Goal: Task Accomplishment & Management: Manage account settings

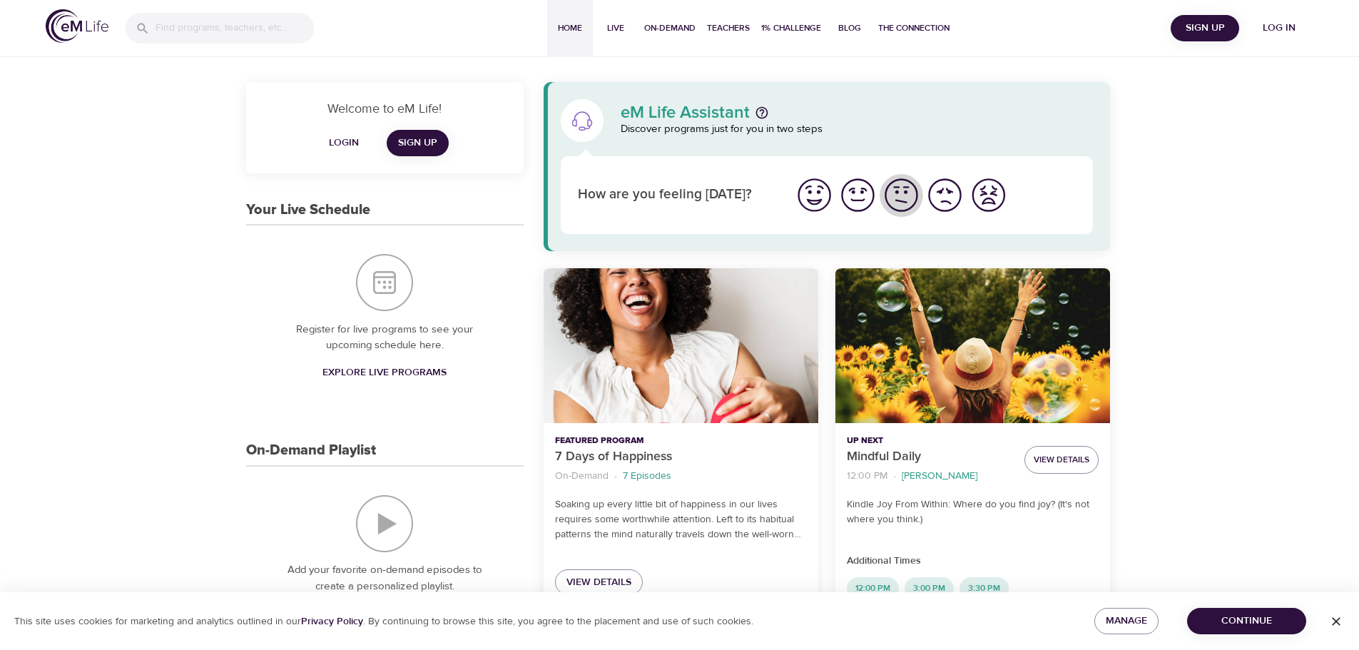
click at [903, 200] on img "I'm feeling ok" at bounding box center [901, 194] width 39 height 39
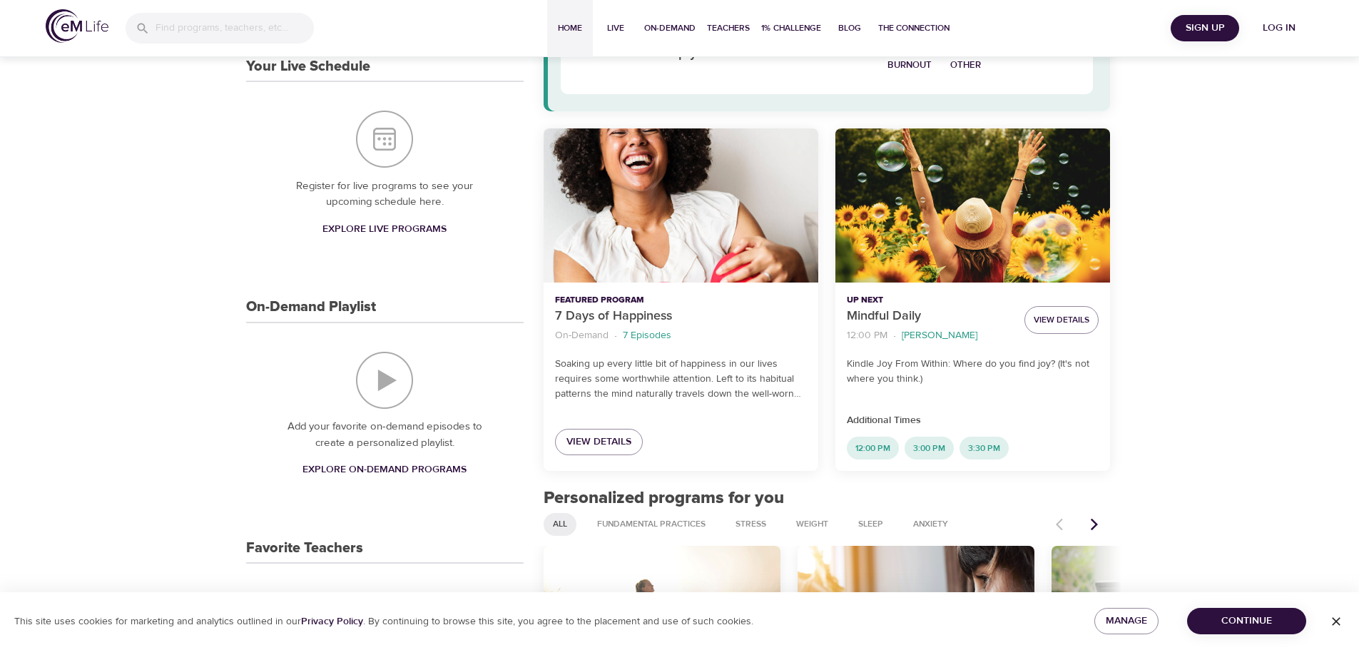
scroll to position [285, 0]
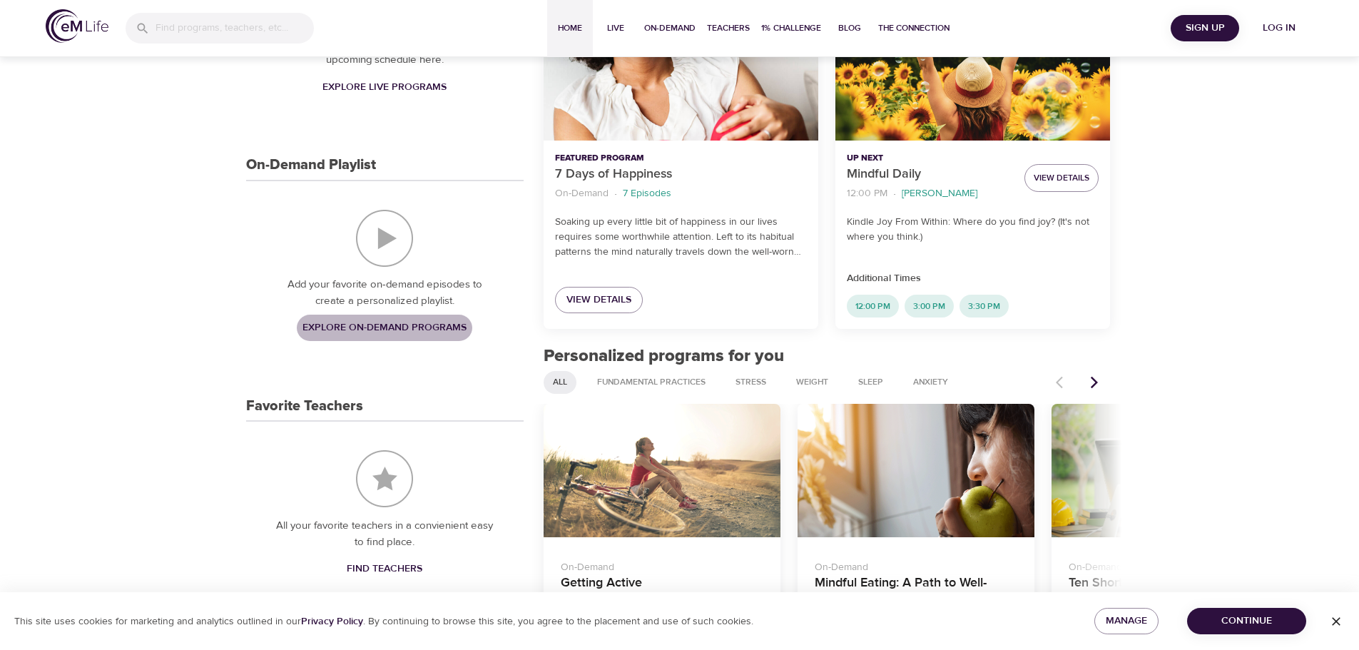
click at [377, 323] on span "Explore On-Demand Programs" at bounding box center [384, 328] width 164 height 18
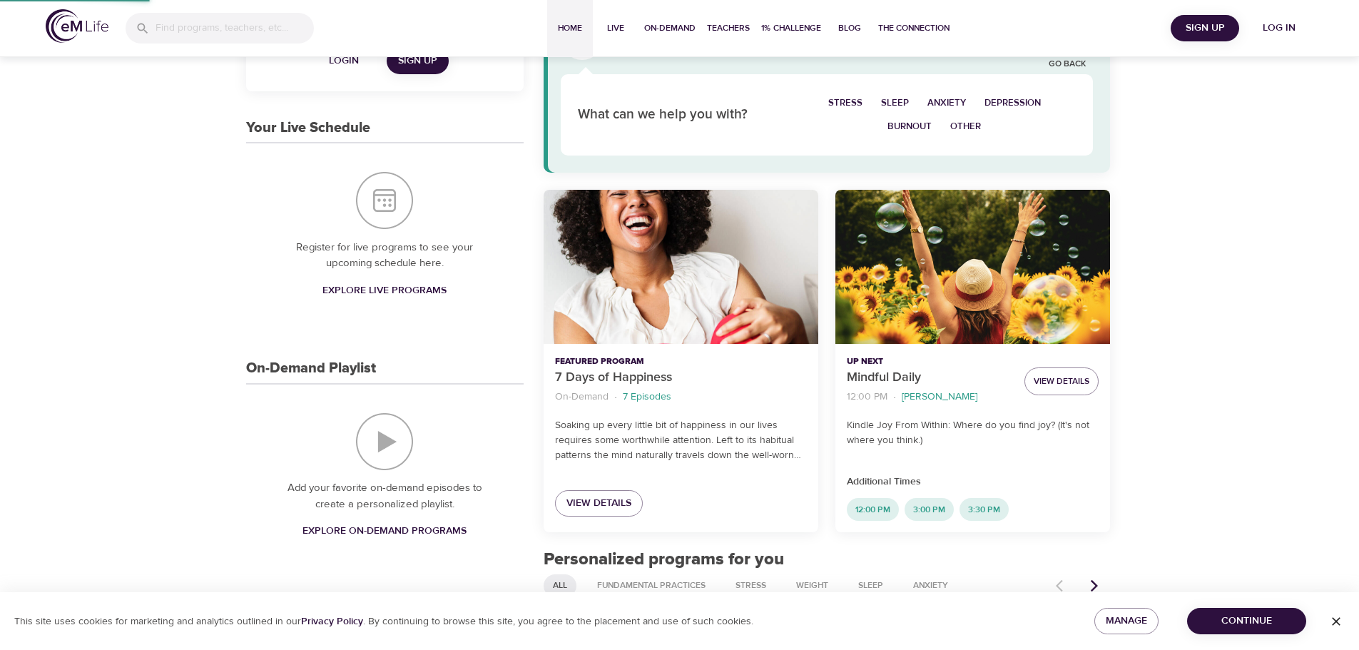
select select "recent"
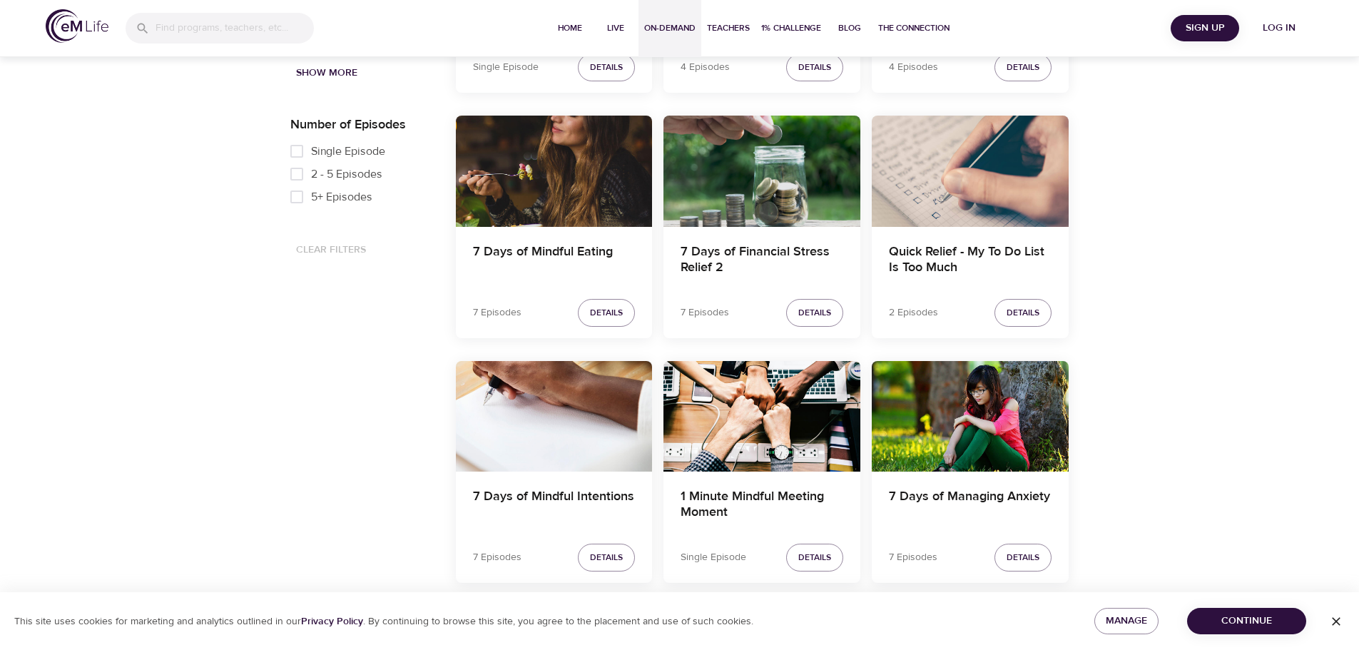
scroll to position [713, 0]
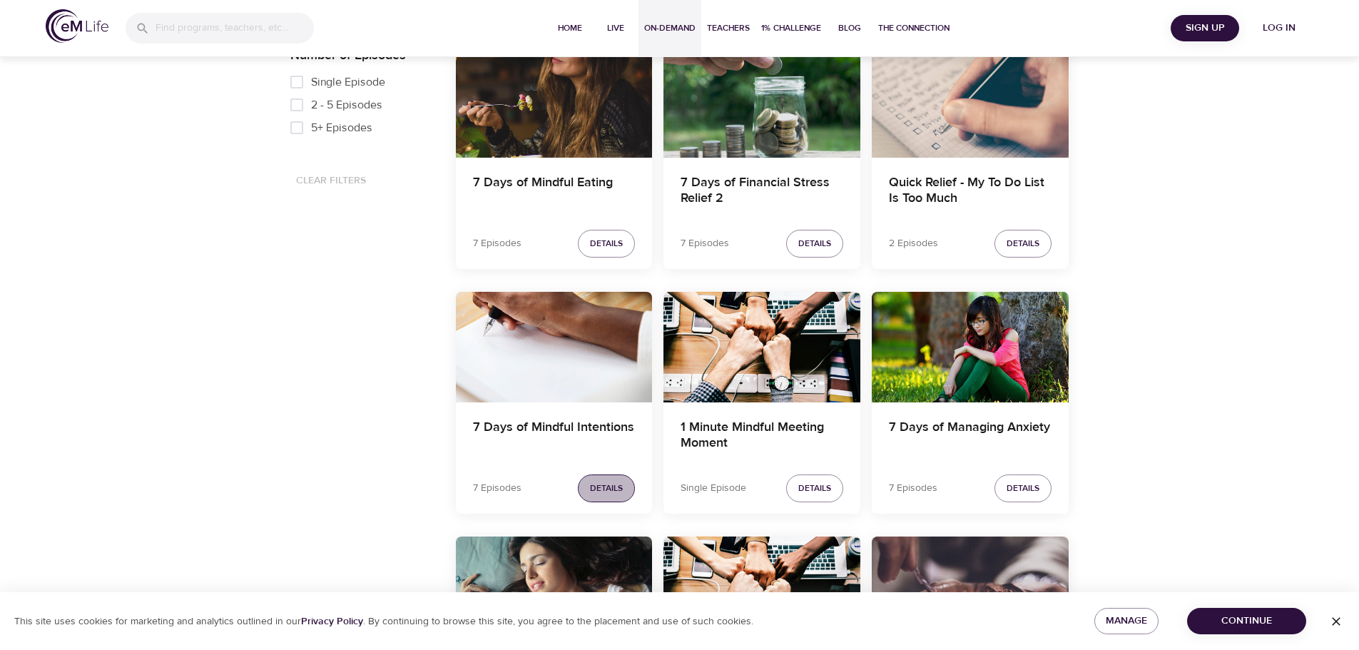
click at [603, 489] on span "Details" at bounding box center [606, 488] width 33 height 15
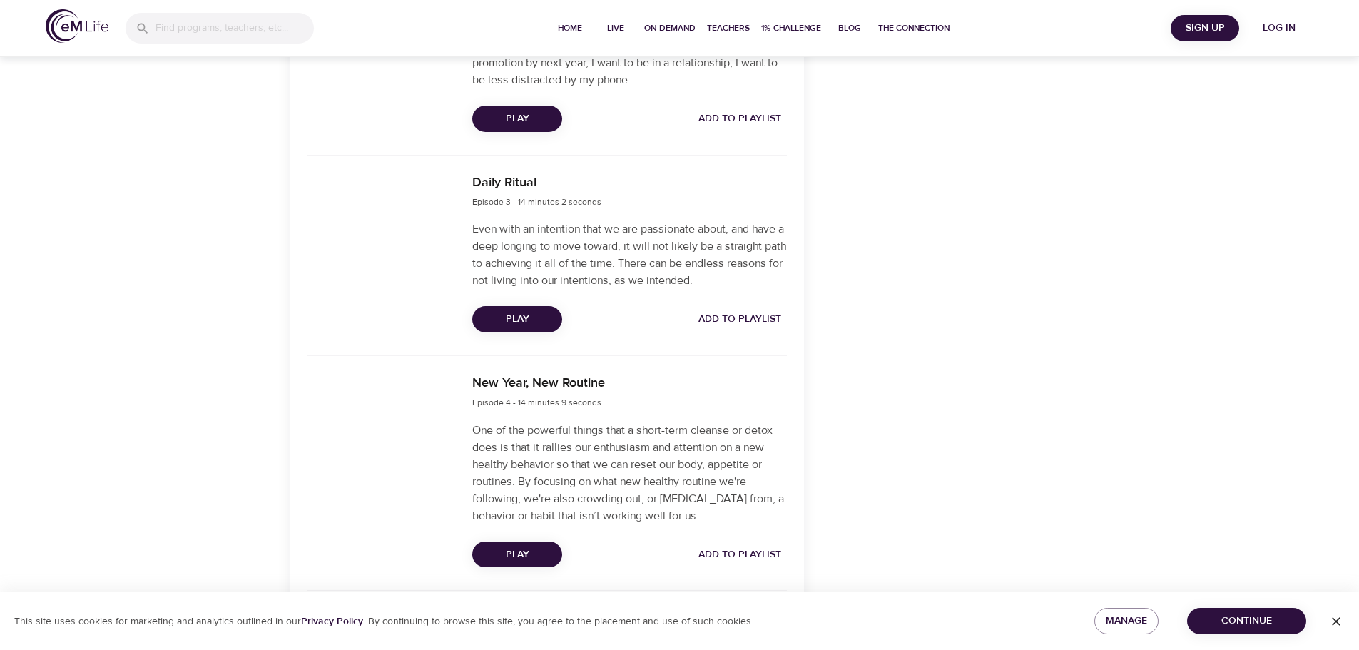
scroll to position [1070, 0]
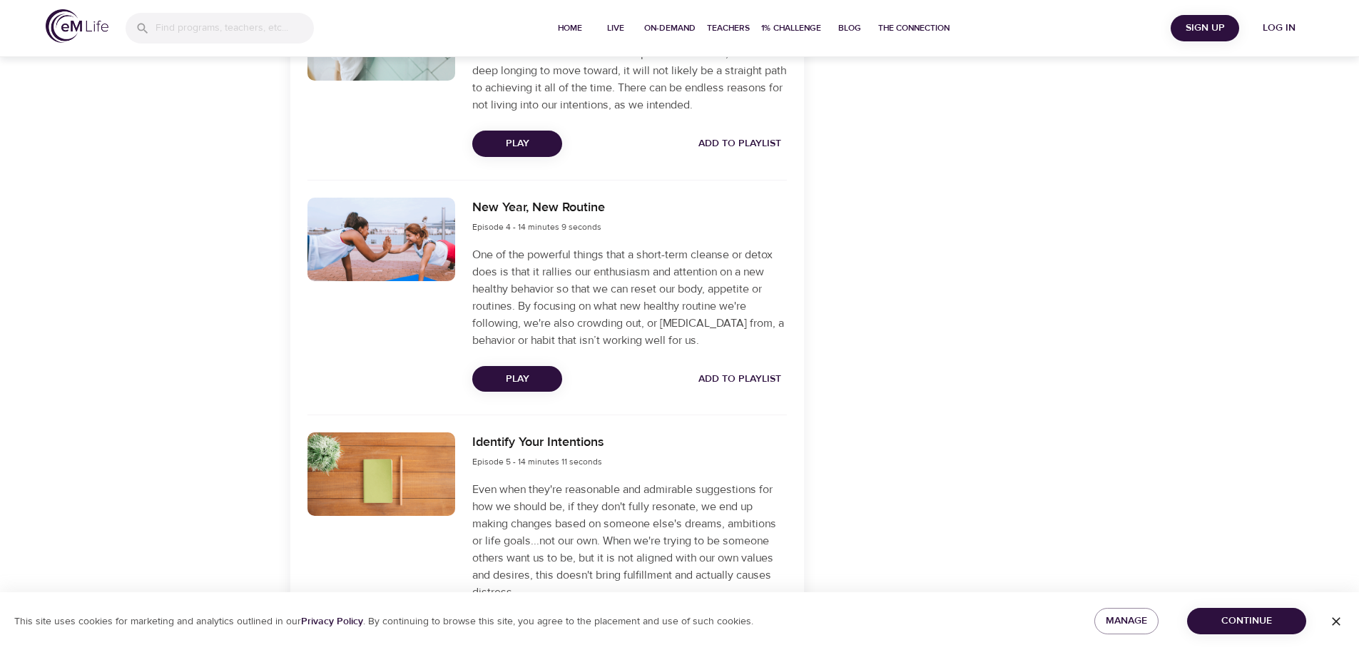
select select "recent"
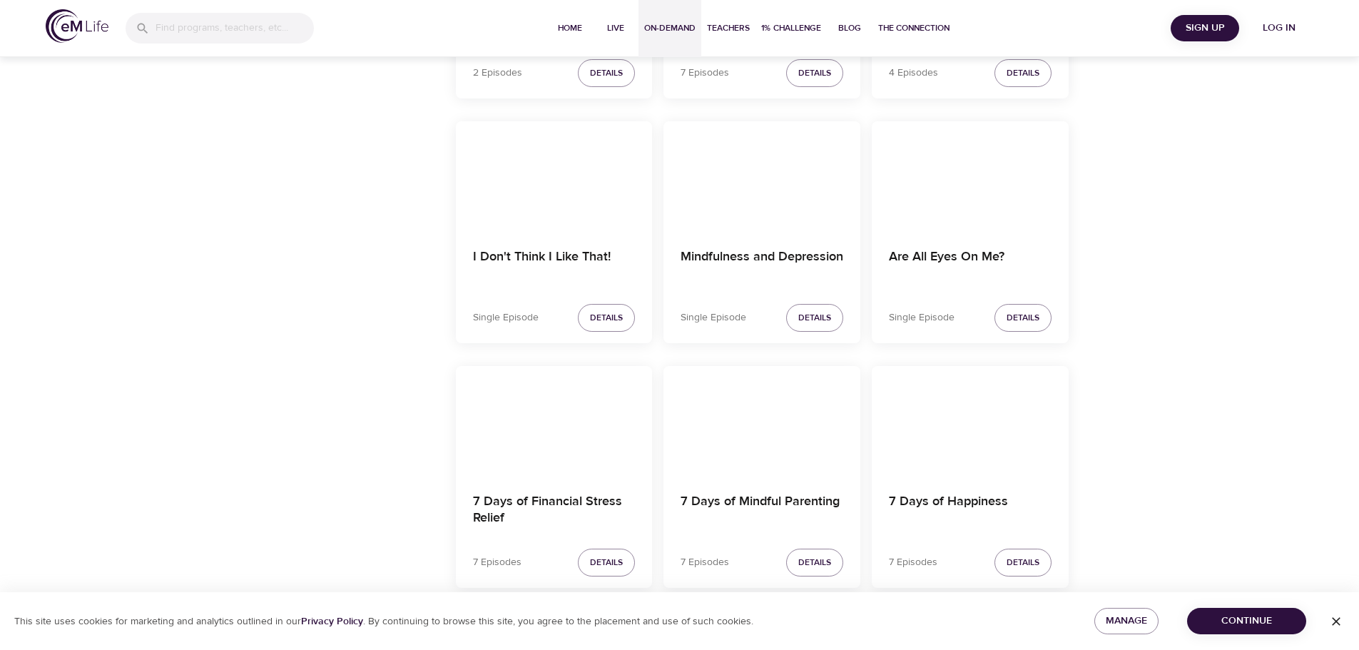
scroll to position [2354, 0]
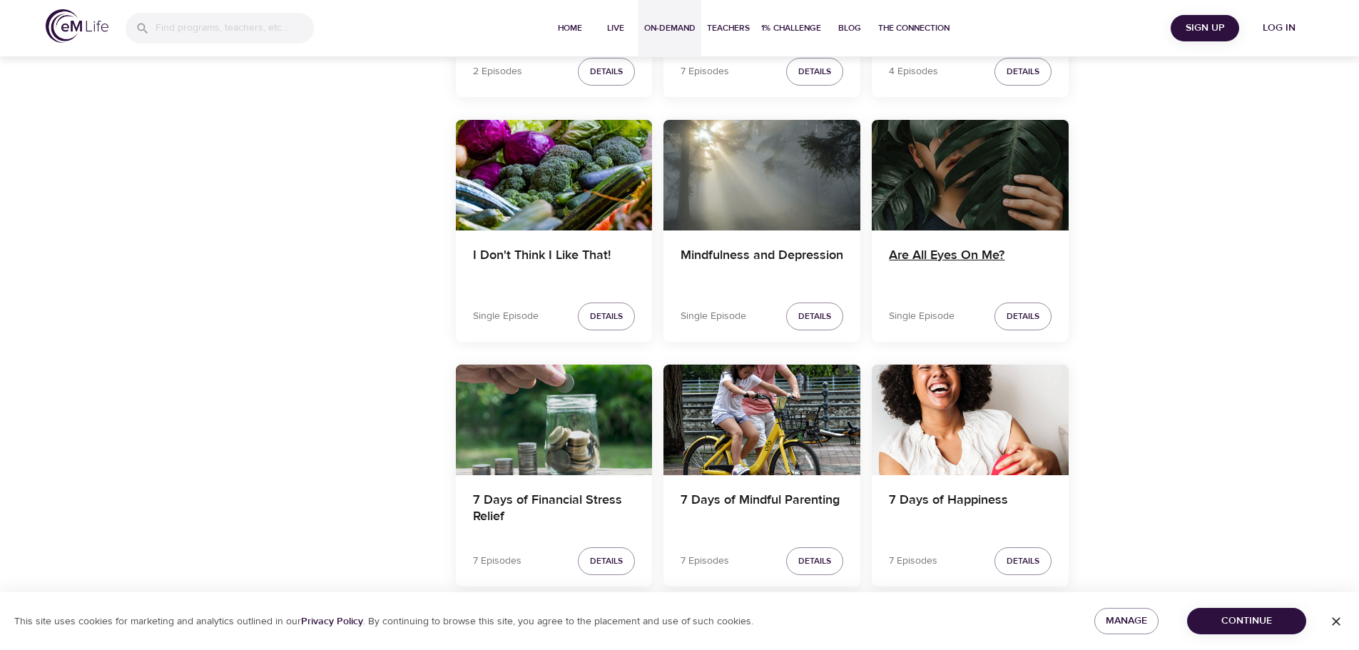
click at [968, 253] on h4 "Are All Eyes On Me?" at bounding box center [970, 265] width 163 height 34
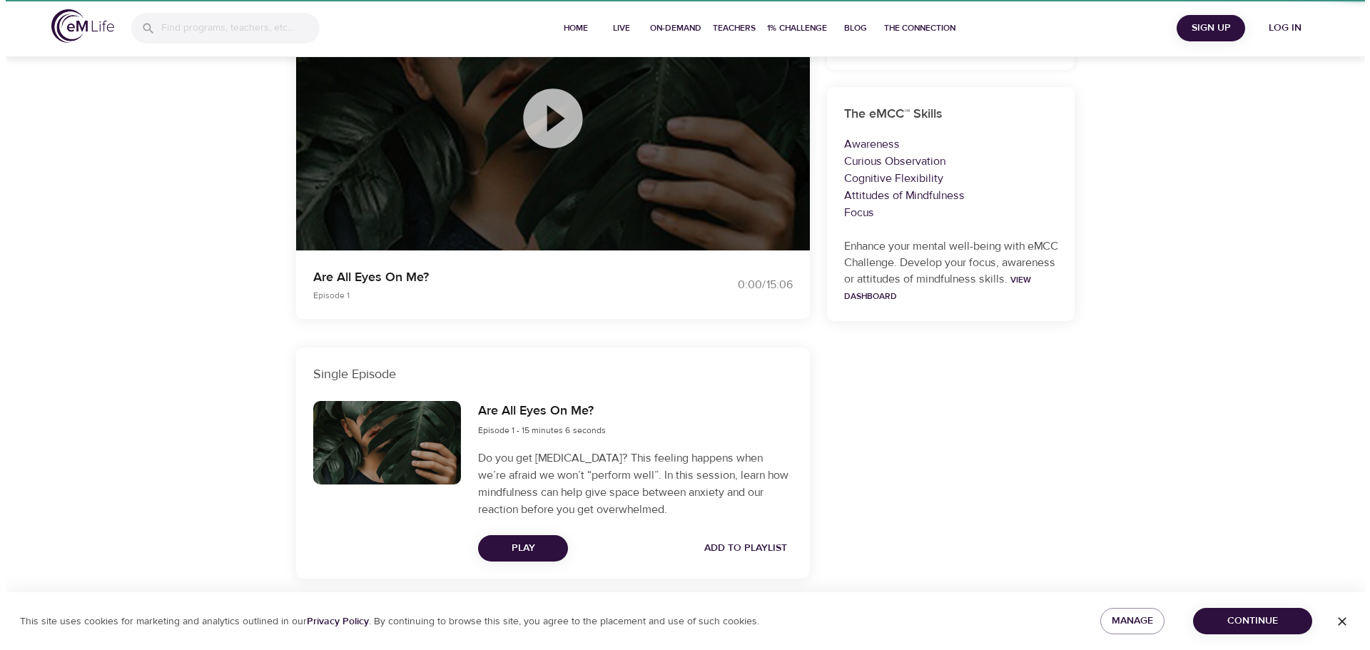
scroll to position [196, 0]
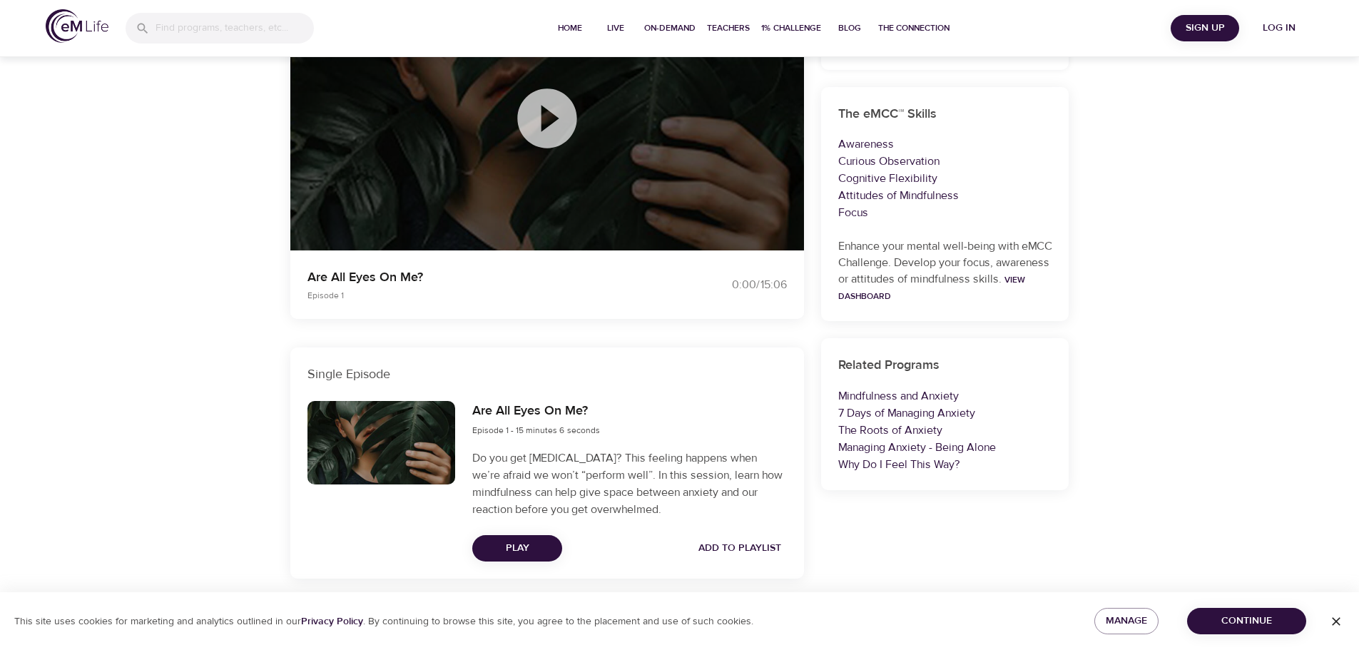
click at [512, 545] on span "Play" at bounding box center [517, 548] width 67 height 18
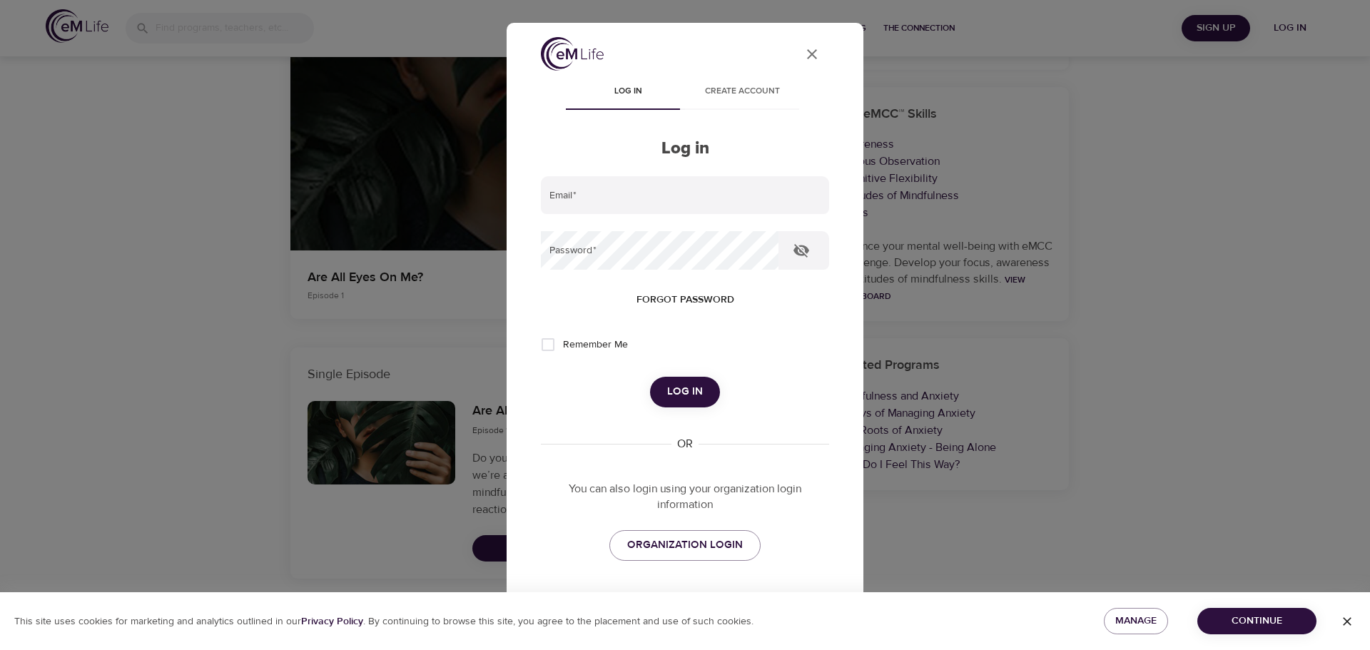
type input "[PERSON_NAME][EMAIL_ADDRESS][DOMAIN_NAME]"
click at [688, 397] on span "Log in" at bounding box center [685, 391] width 36 height 19
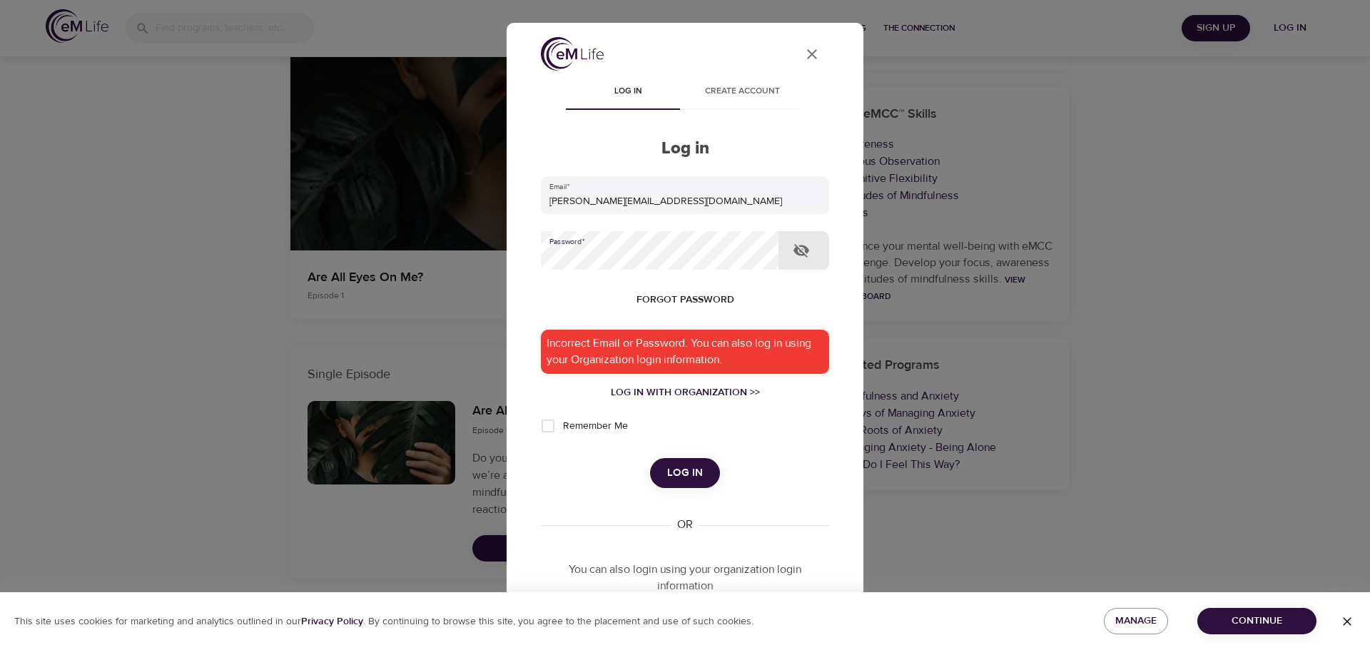
click at [680, 477] on span "Log in" at bounding box center [685, 473] width 36 height 19
click at [685, 382] on form "Email   * sheidebrecht@vailresorts.com Password   * Forgot password Incorrect E…" at bounding box center [685, 332] width 288 height 312
click at [683, 390] on div "Log in with Organization >>" at bounding box center [685, 392] width 288 height 14
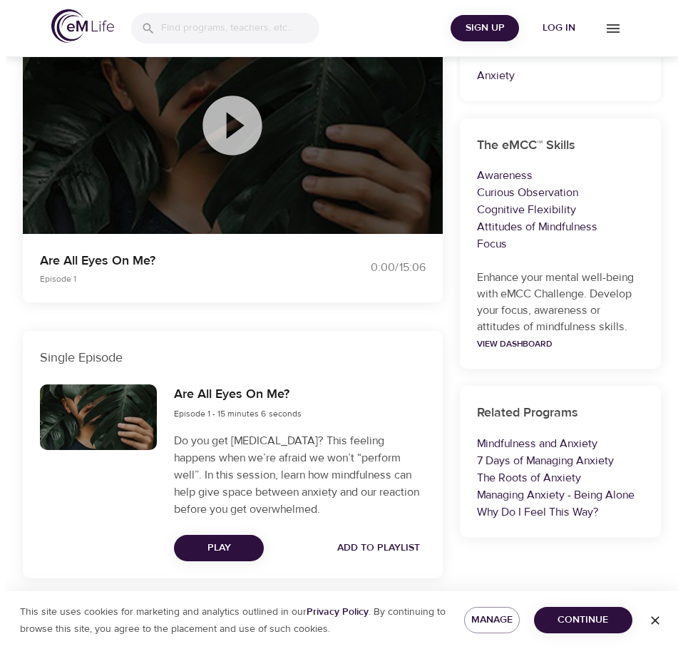
scroll to position [166, 0]
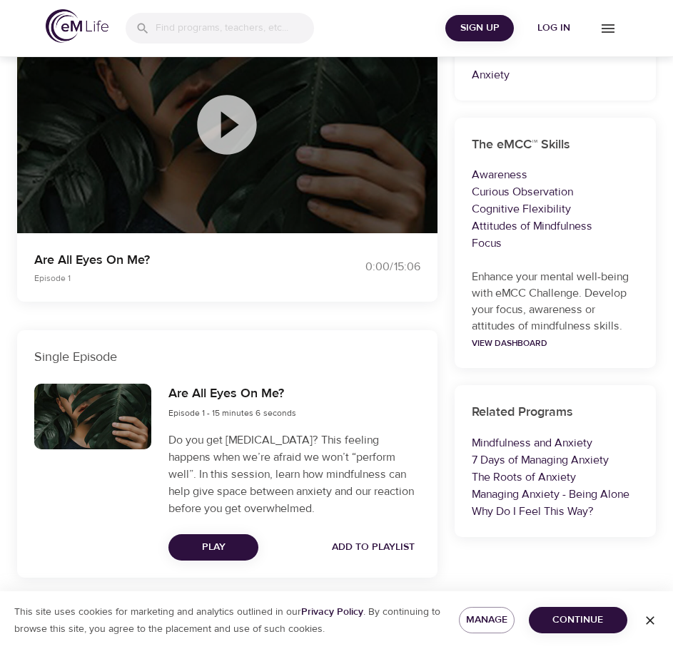
click at [549, 24] on span "Log in" at bounding box center [553, 28] width 57 height 18
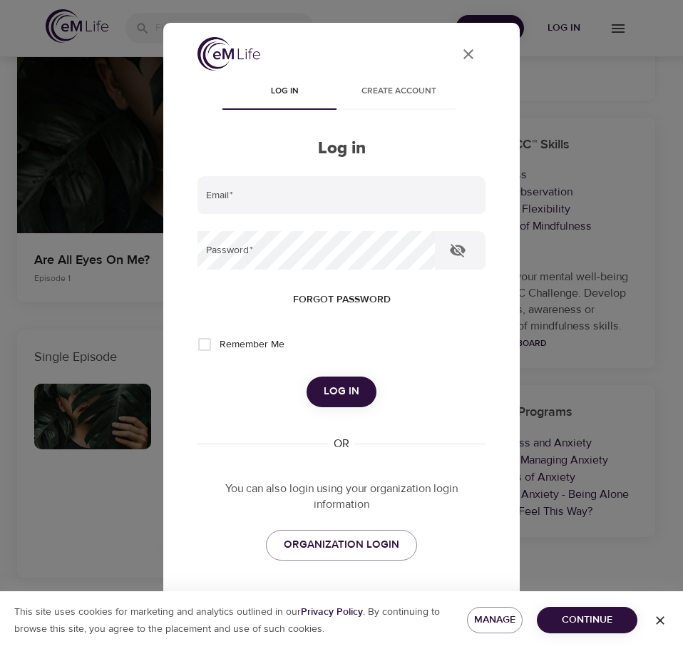
type input "[PERSON_NAME][EMAIL_ADDRESS][DOMAIN_NAME]"
click at [343, 391] on span "Log in" at bounding box center [342, 391] width 36 height 19
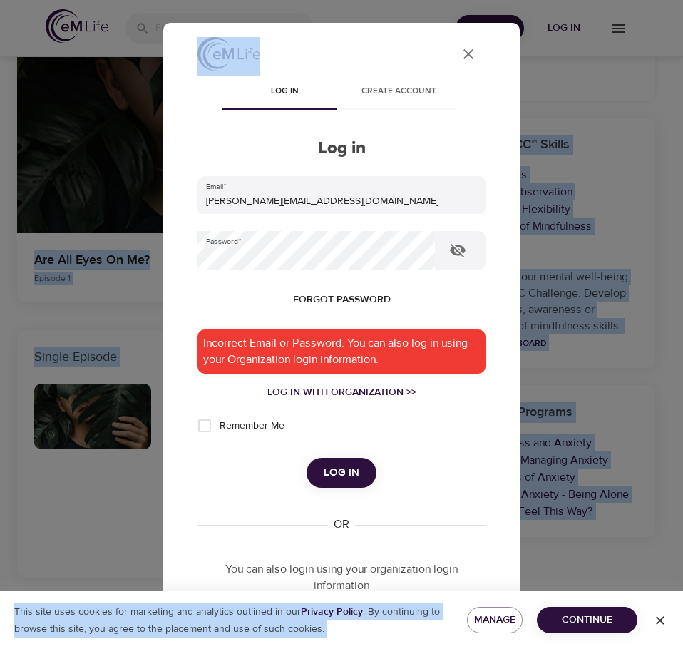
drag, startPoint x: 366, startPoint y: 41, endPoint x: 374, endPoint y: -42, distance: 83.1
click at [374, 0] on html "Sign Up Log in On-Demand Programs Are All Eyes On Me? Are All Eyes On Me? On-De…" at bounding box center [341, 241] width 683 height 815
click at [326, 392] on div "Log in with Organization >>" at bounding box center [342, 392] width 288 height 14
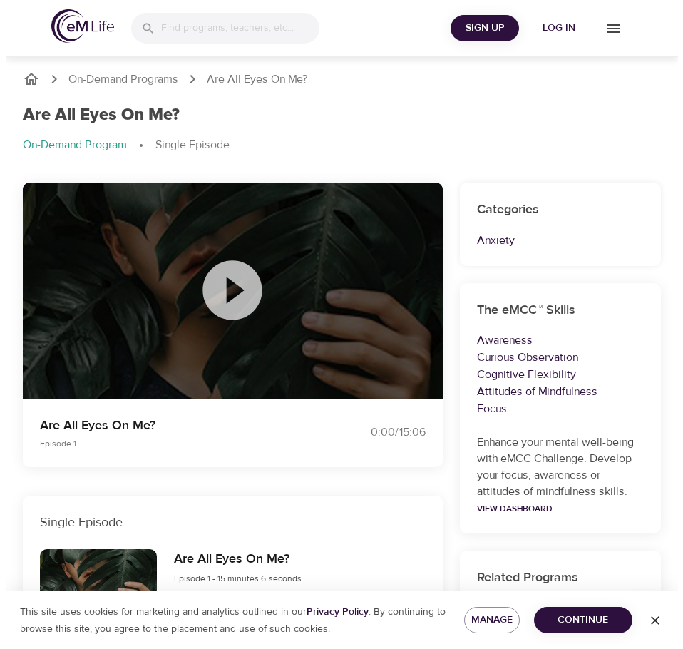
scroll to position [166, 0]
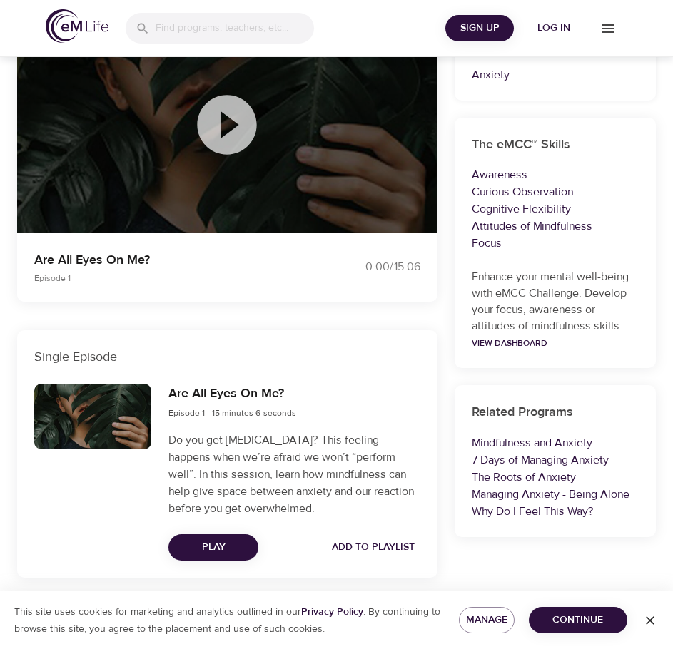
select select "recent"
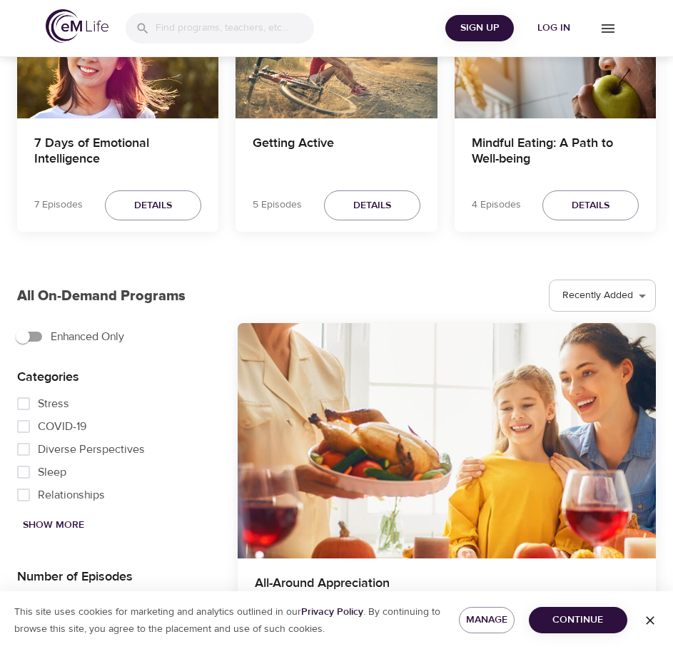
click at [544, 26] on span "Log in" at bounding box center [553, 28] width 57 height 18
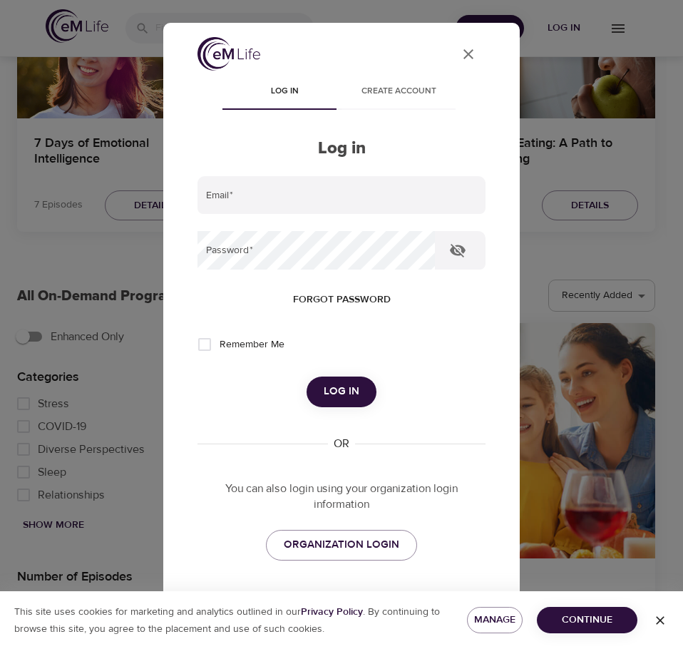
type input "[PERSON_NAME][EMAIL_ADDRESS][DOMAIN_NAME]"
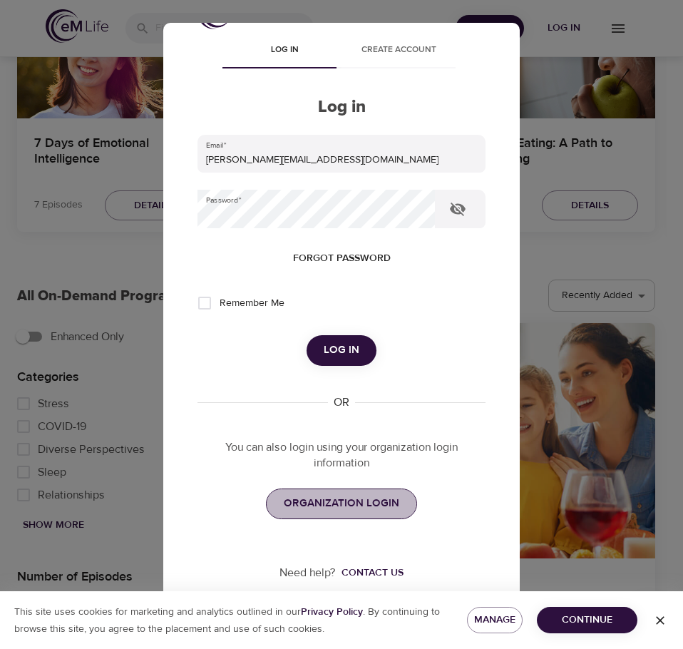
click at [320, 497] on span "ORGANIZATION LOGIN" at bounding box center [342, 503] width 116 height 19
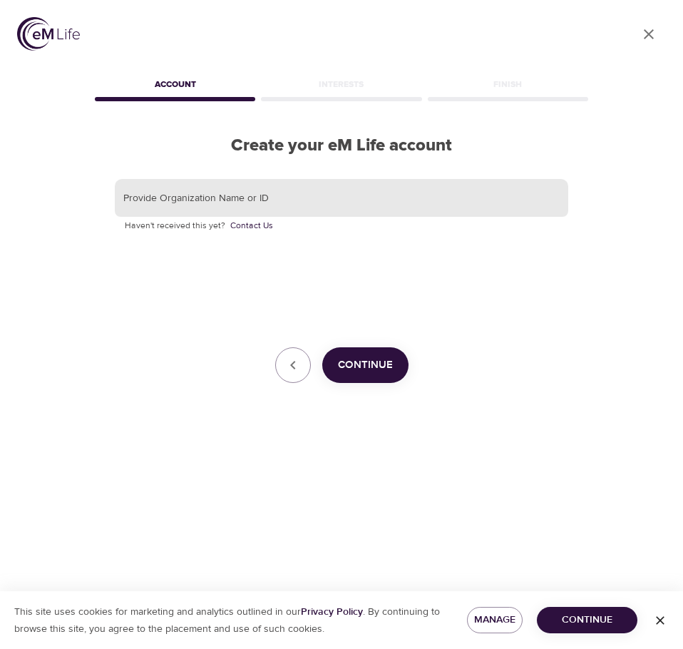
click at [218, 198] on input "text" at bounding box center [342, 198] width 454 height 39
click at [395, 370] on button "Continue" at bounding box center [365, 365] width 86 height 36
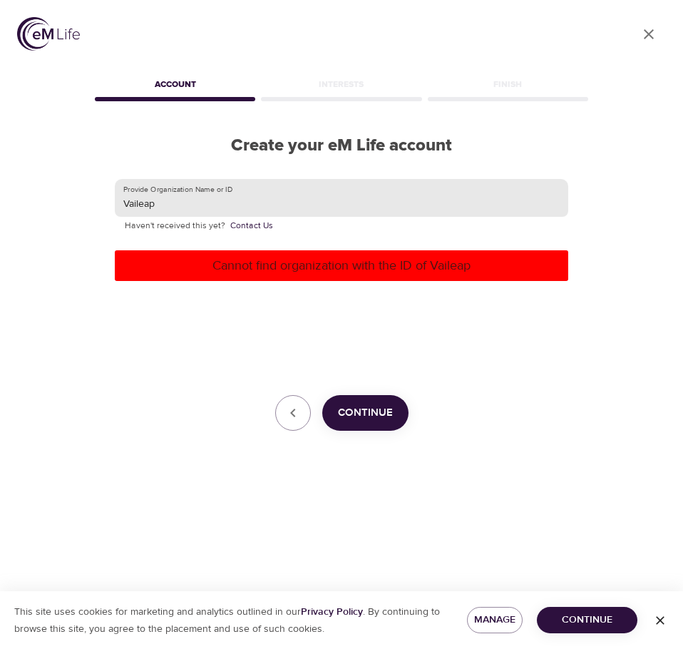
click at [128, 198] on input "Vaileap" at bounding box center [342, 198] width 454 height 39
type input "vaileap"
click at [406, 263] on p "Cannot find organization with the ID of Vaileap" at bounding box center [342, 265] width 442 height 19
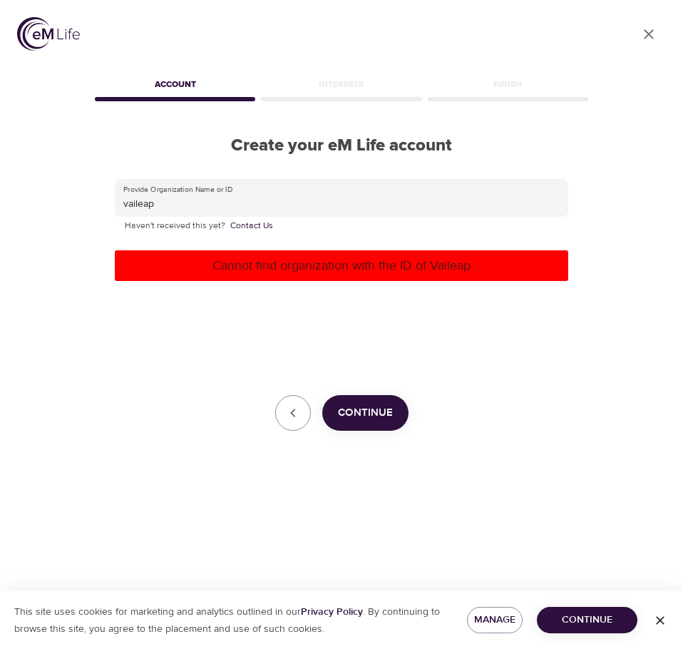
click at [278, 248] on div "Provide Organization Name or ID vaileap Haven't received this yet? Contact Us C…" at bounding box center [342, 305] width 454 height 253
click at [278, 259] on p "Cannot find organization with the ID of Vaileap" at bounding box center [342, 265] width 442 height 19
click at [364, 407] on span "Continue" at bounding box center [365, 413] width 55 height 19
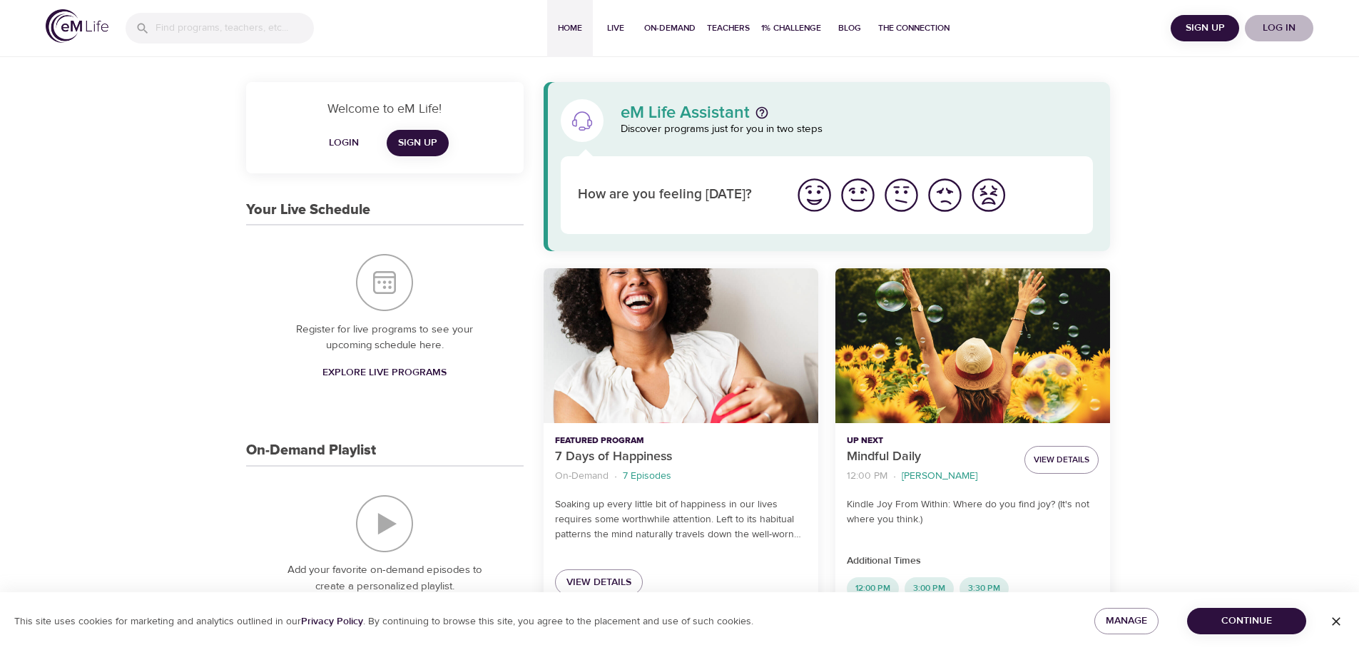
click at [672, 23] on span "Log in" at bounding box center [1279, 28] width 57 height 18
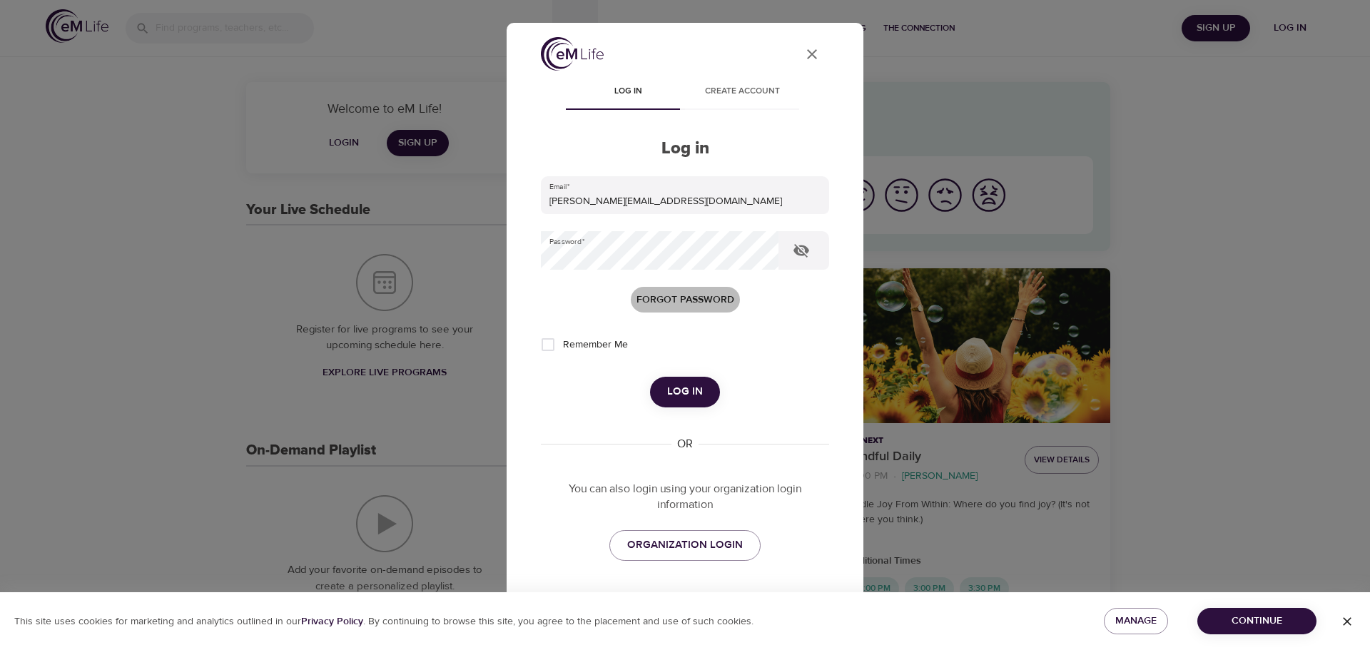
click at [672, 300] on span "Forgot password" at bounding box center [685, 300] width 98 height 18
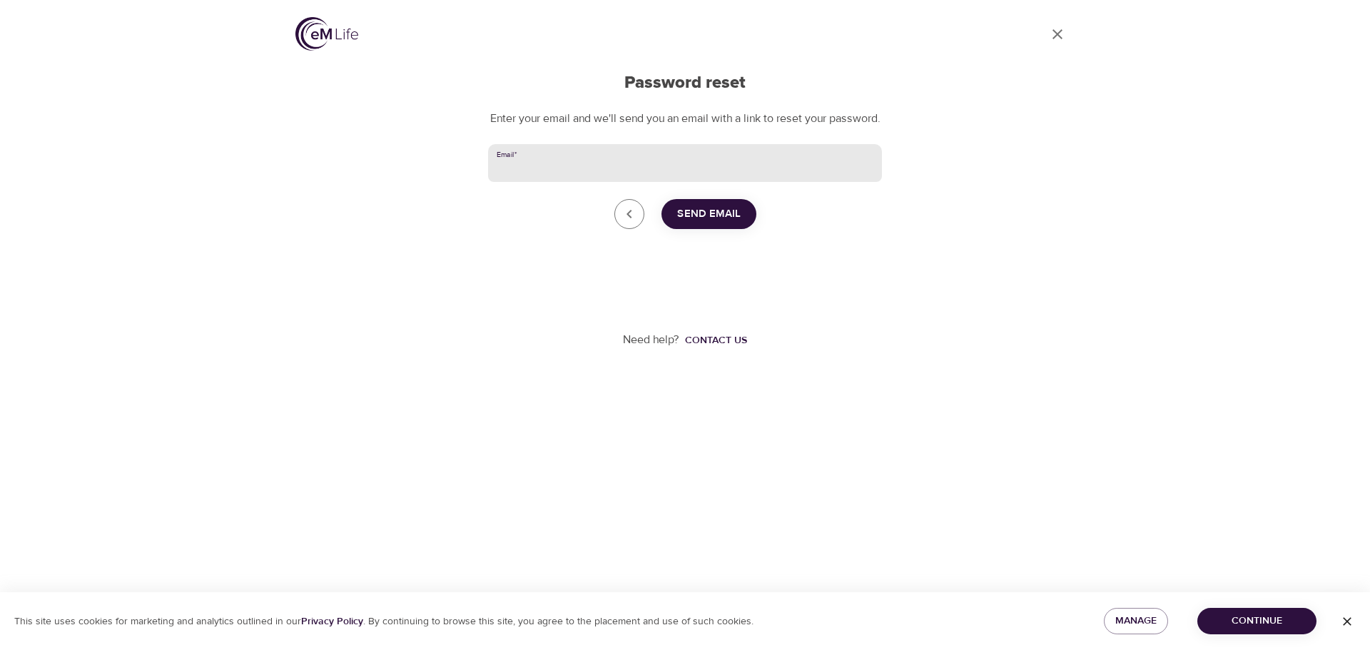
click at [564, 183] on input "Email   *" at bounding box center [685, 163] width 394 height 39
type input "[PERSON_NAME][EMAIL_ADDRESS][DOMAIN_NAME]"
click at [672, 223] on span "Send Email" at bounding box center [708, 214] width 63 height 19
